Goal: Transaction & Acquisition: Purchase product/service

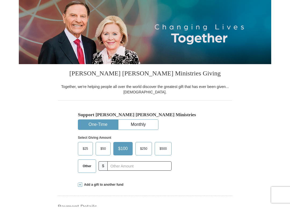
scroll to position [54, 0]
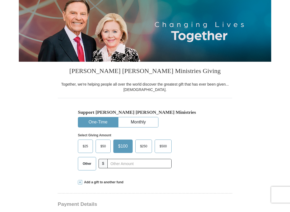
click at [87, 166] on span "Other" at bounding box center [87, 170] width 14 height 8
click at [0, 0] on input "Other" at bounding box center [0, 0] width 0 height 0
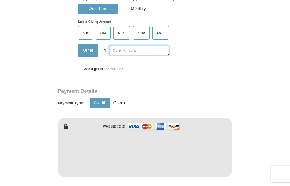
scroll to position [169, 0]
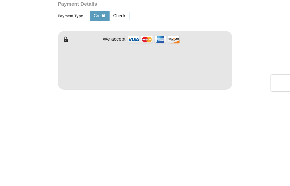
type input "50.00"
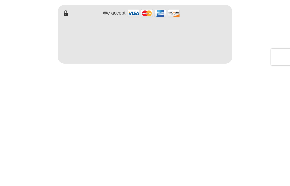
scroll to position [286, 0]
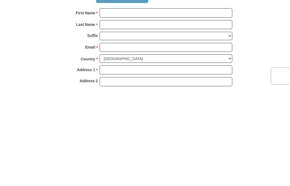
click at [265, 49] on form "Already have an account? Sign in for faster giving. Don't have an account? Crea…" at bounding box center [145, 59] width 253 height 646
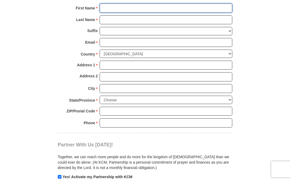
click at [106, 8] on input "First Name *" at bounding box center [166, 12] width 133 height 9
type input "[PERSON_NAME]"
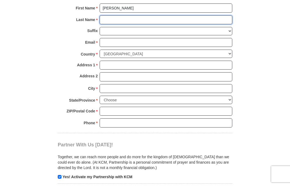
click at [105, 19] on input "Last Name *" at bounding box center [166, 19] width 133 height 9
type input "[PERSON_NAME]"
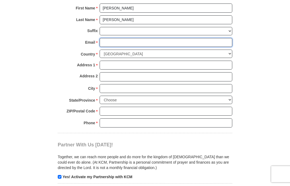
click at [109, 42] on input "Email *" at bounding box center [166, 42] width 133 height 9
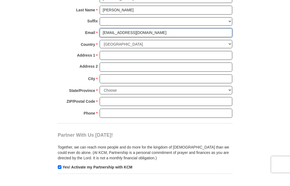
type input "[EMAIL_ADDRESS][DOMAIN_NAME]"
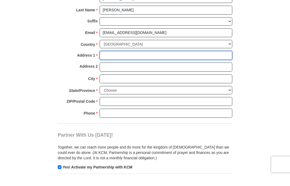
click at [111, 61] on input "Address 1 *" at bounding box center [166, 65] width 133 height 9
type input "[STREET_ADDRESS][PERSON_NAME]"
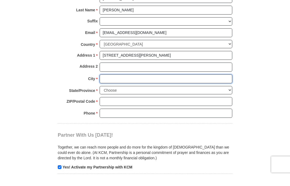
click at [111, 84] on input "City *" at bounding box center [166, 88] width 133 height 9
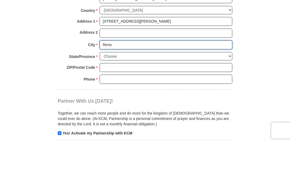
type input "Reno"
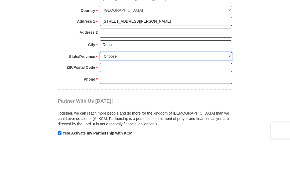
click at [228, 95] on select "Choose [US_STATE] [US_STATE] [US_STATE] [US_STATE] [US_STATE] Armed Forces Amer…" at bounding box center [166, 99] width 133 height 8
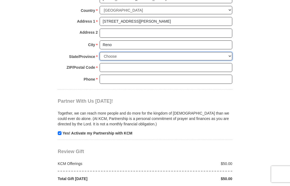
select select "NV"
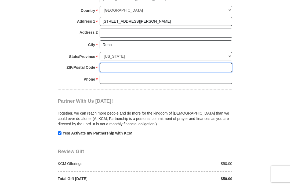
click at [111, 63] on input "ZIP/Postal Code *" at bounding box center [166, 67] width 133 height 9
type input "89502"
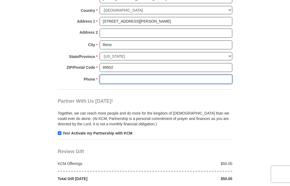
click at [109, 74] on input "Phone * *" at bounding box center [166, 78] width 133 height 9
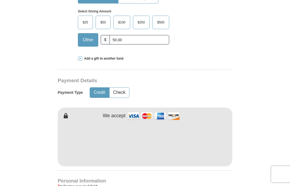
scroll to position [183, 0]
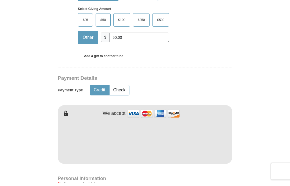
type input "7757419733"
click at [88, 42] on label "Other" at bounding box center [88, 40] width 20 height 13
click at [0, 0] on input "Other" at bounding box center [0, 0] width 0 height 0
type input "5"
click at [103, 57] on span "Add a gift to another fund" at bounding box center [102, 58] width 41 height 5
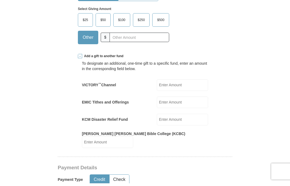
scroll to position [186, 0]
click at [133, 136] on input "[PERSON_NAME] [PERSON_NAME] Bible College (KCBC)" at bounding box center [107, 142] width 51 height 12
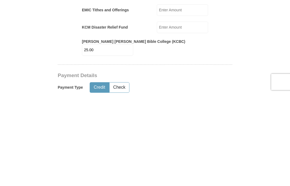
type input "25.00"
click at [178, 113] on input "KCM Disaster Relief Fund" at bounding box center [182, 119] width 51 height 12
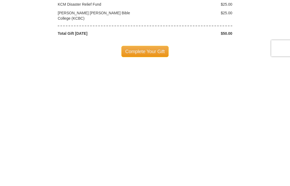
scroll to position [568, 0]
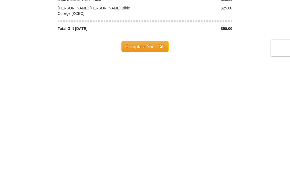
type input "25.00"
click at [147, 166] on span "Complete Your Gift" at bounding box center [146, 171] width 48 height 11
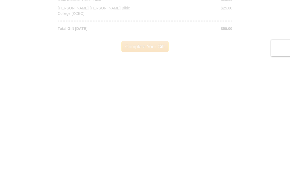
scroll to position [694, 0]
